Goal: Transaction & Acquisition: Purchase product/service

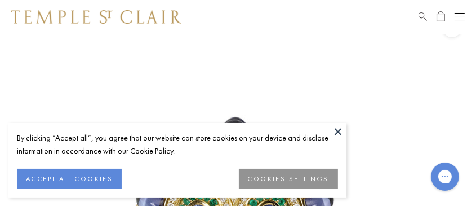
click at [336, 132] on button at bounding box center [338, 131] width 17 height 17
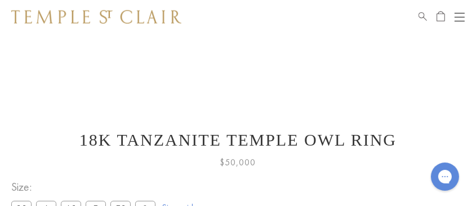
scroll to position [428, 0]
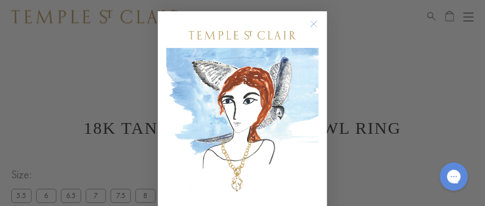
click at [308, 24] on circle "Close dialog" at bounding box center [314, 24] width 14 height 14
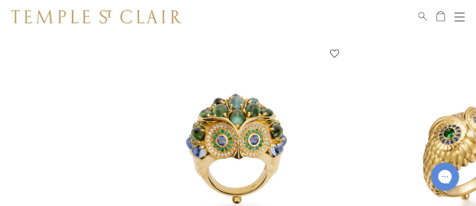
scroll to position [992, 0]
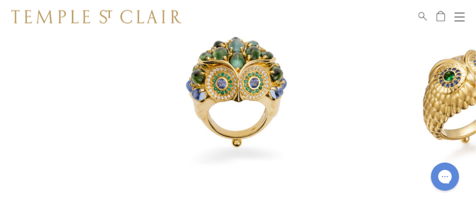
click at [237, 92] on img at bounding box center [238, 94] width 212 height 212
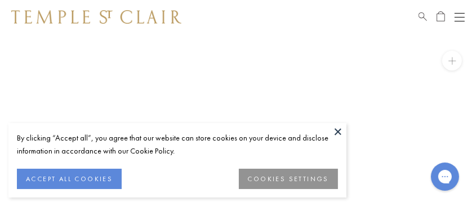
scroll to position [33, 0]
click at [343, 131] on button at bounding box center [338, 131] width 17 height 17
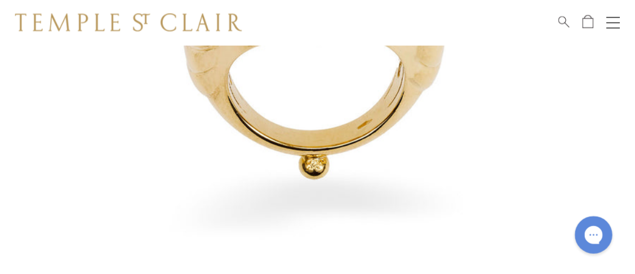
scroll to position [259, 0]
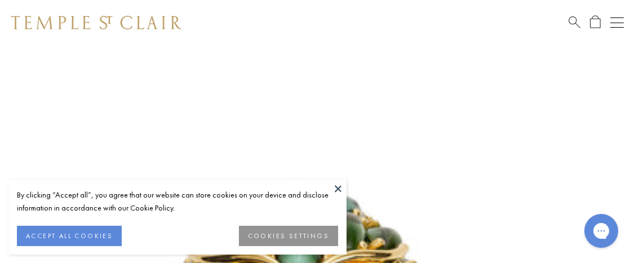
click at [339, 188] on button at bounding box center [338, 188] width 17 height 17
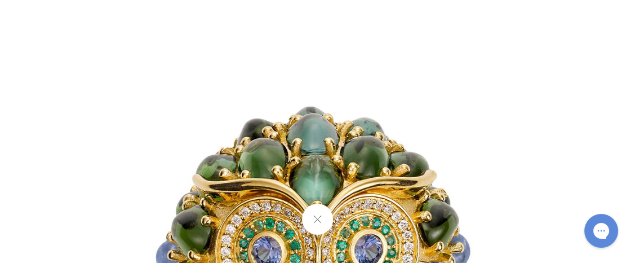
click at [318, 215] on button at bounding box center [317, 218] width 31 height 31
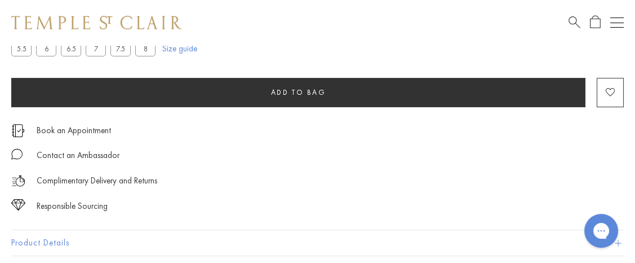
scroll to position [375, 0]
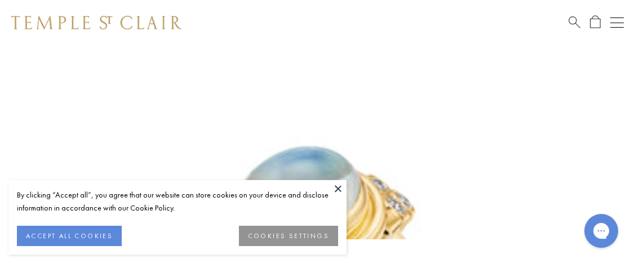
scroll to position [45, 0]
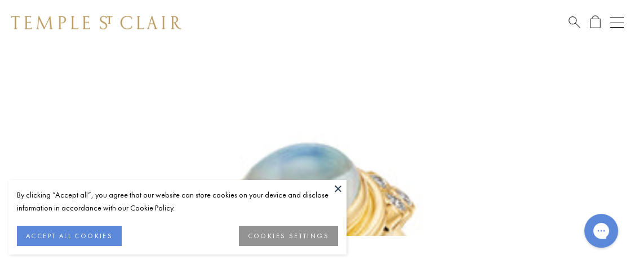
drag, startPoint x: 338, startPoint y: 186, endPoint x: 334, endPoint y: 179, distance: 8.1
click at [339, 185] on button at bounding box center [338, 188] width 17 height 17
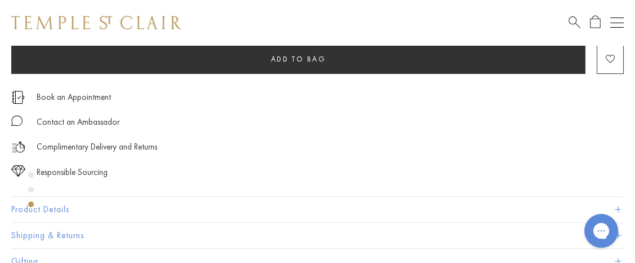
scroll to position [526, 0]
